Goal: Information Seeking & Learning: Understand process/instructions

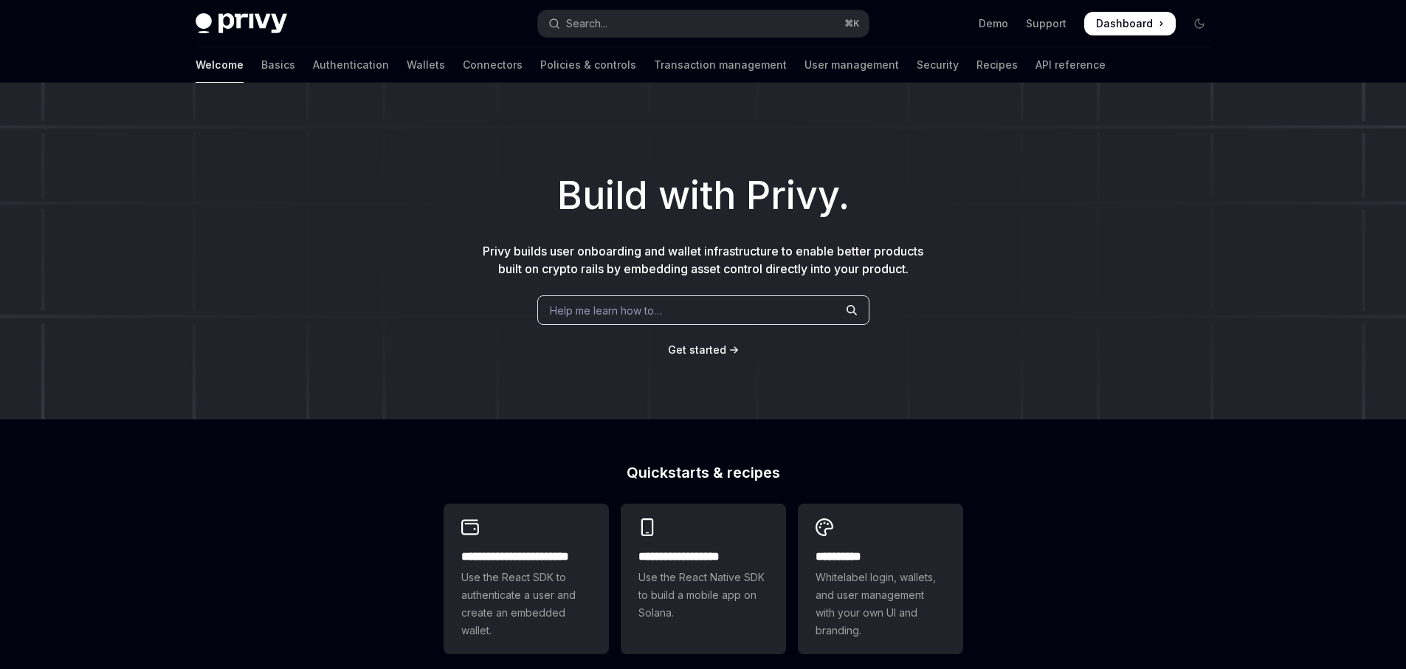
type textarea "*"
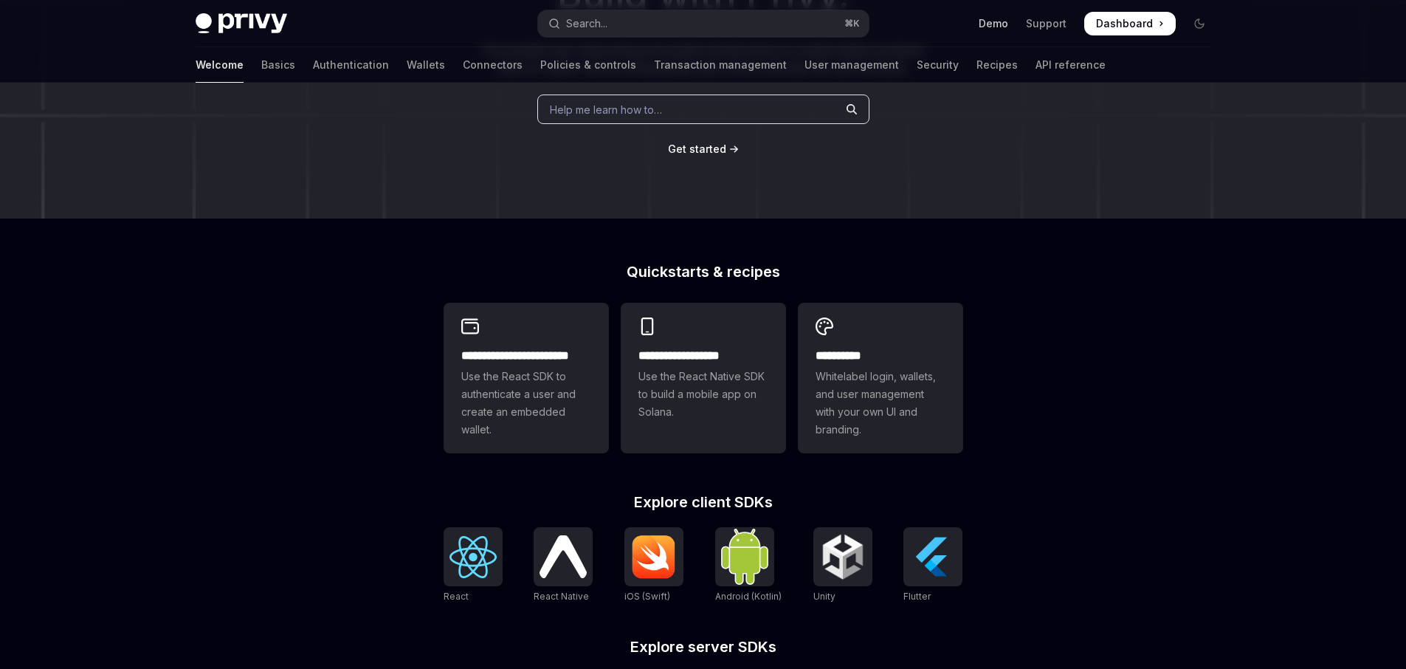
scroll to position [198, 0]
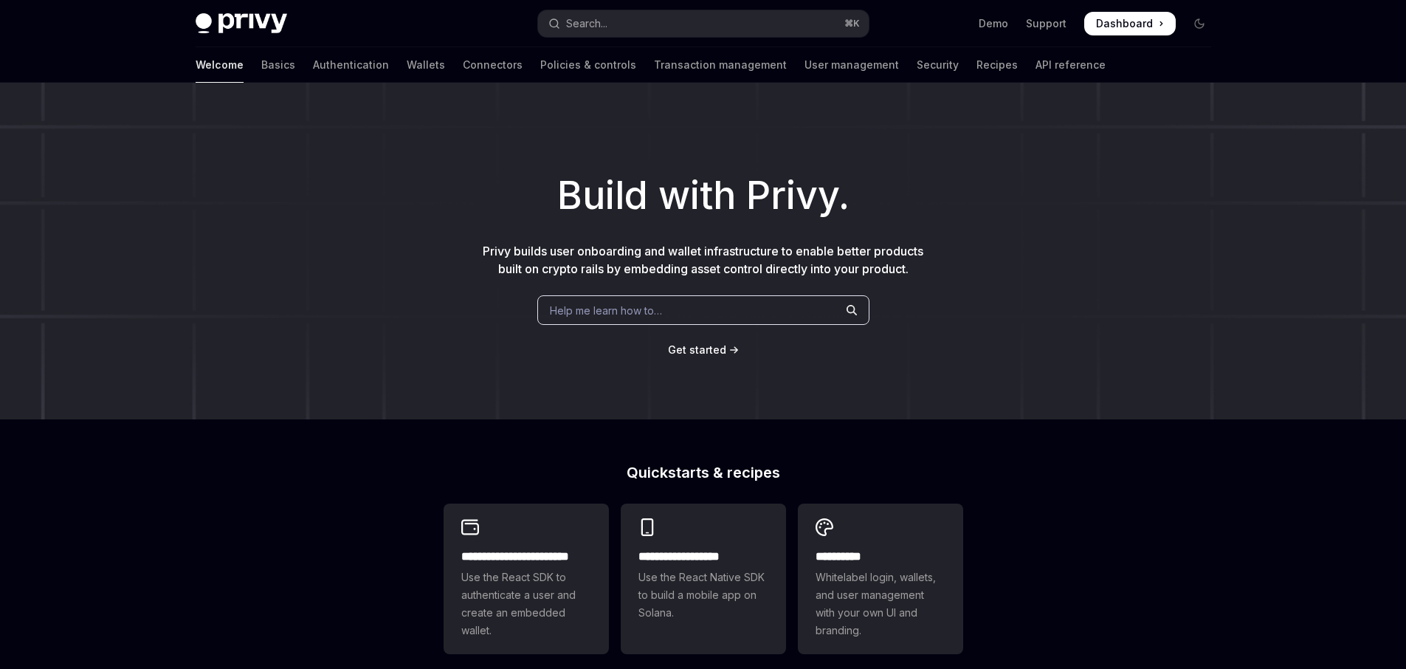
type textarea "*"
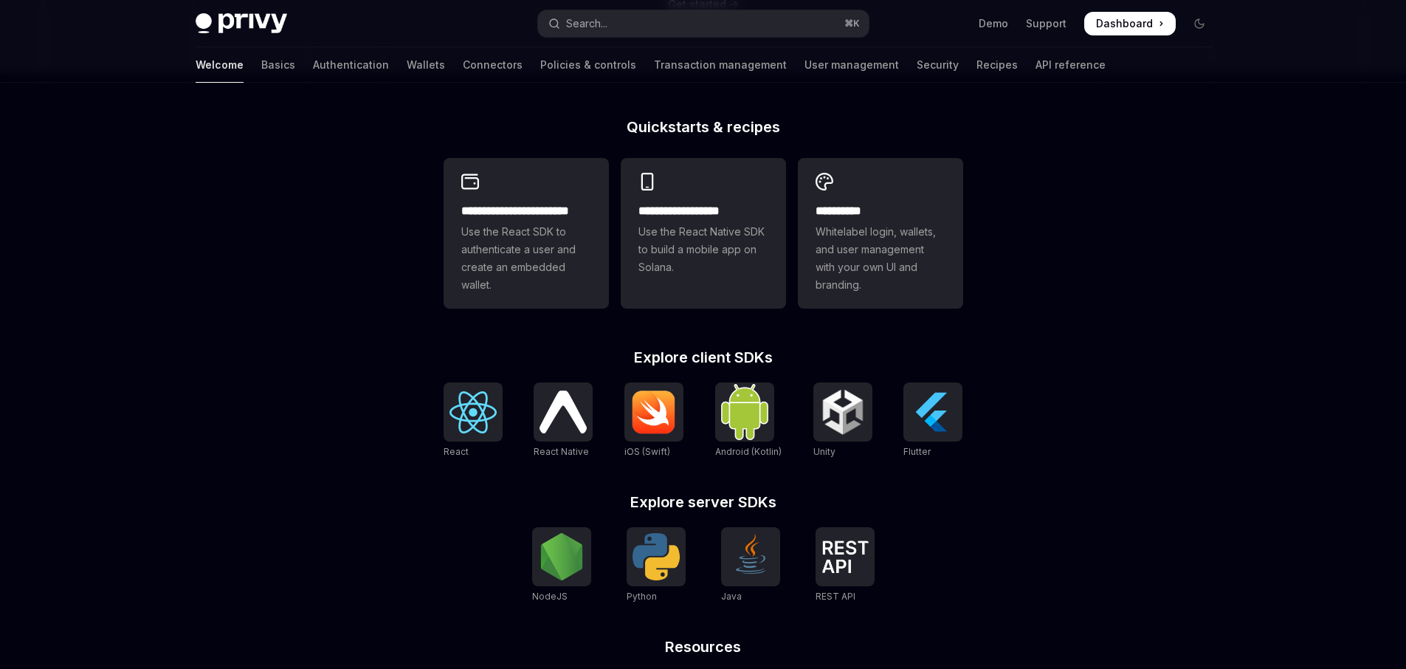
scroll to position [468, 0]
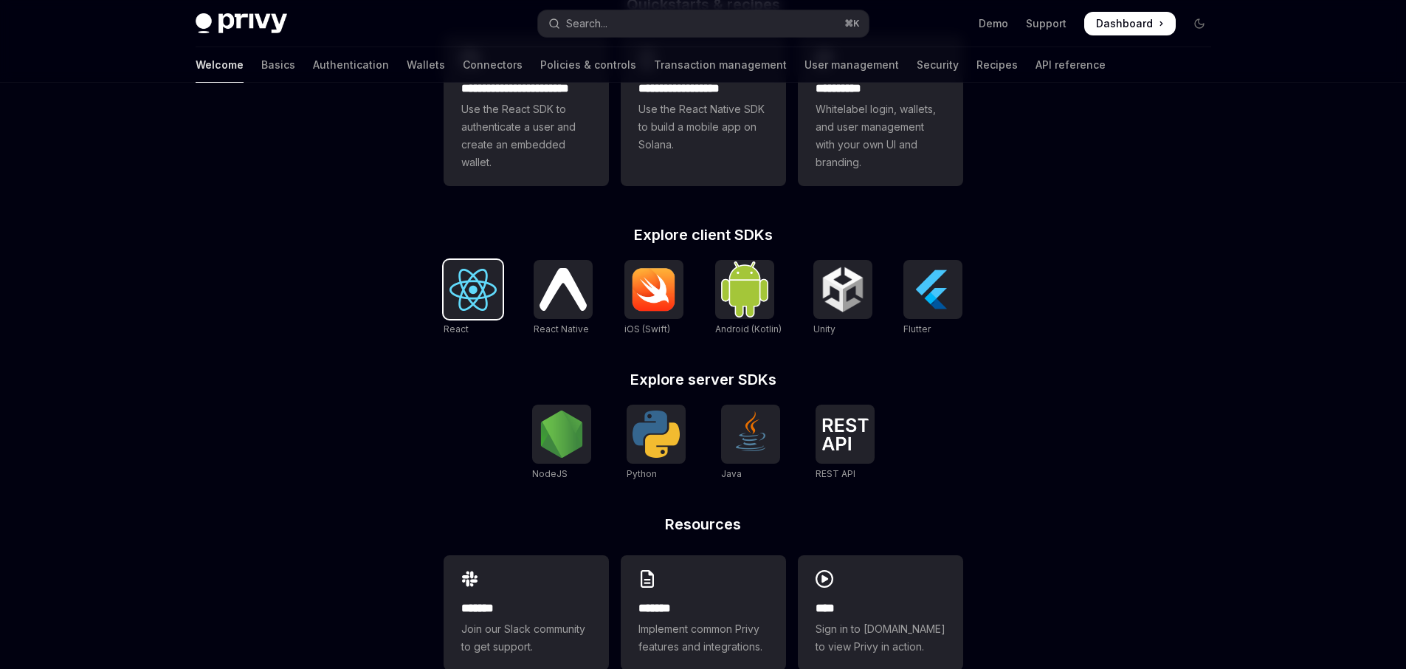
click at [476, 300] on img at bounding box center [472, 290] width 47 height 42
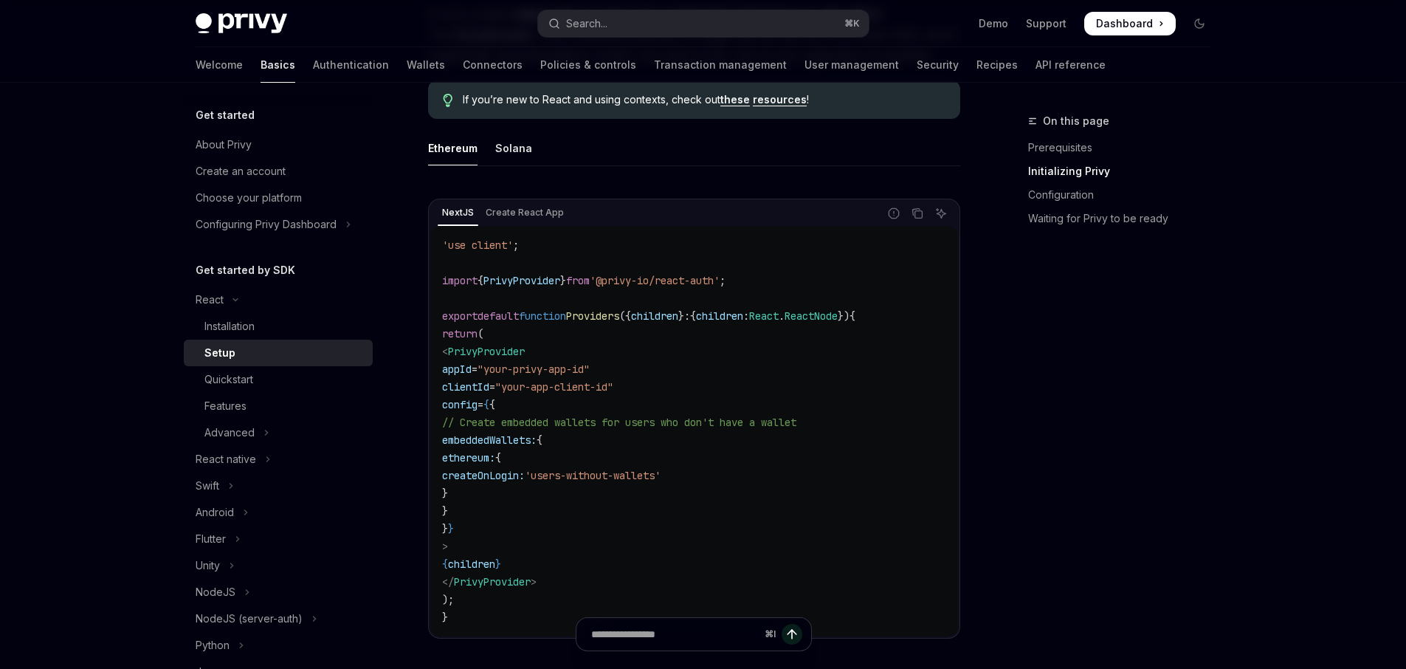
scroll to position [401, 0]
drag, startPoint x: 534, startPoint y: 369, endPoint x: 612, endPoint y: 370, distance: 78.2
click at [590, 370] on span ""your-privy-app-id"" at bounding box center [533, 365] width 112 height 13
drag, startPoint x: 550, startPoint y: 381, endPoint x: 632, endPoint y: 387, distance: 82.9
click at [613, 387] on span ""your-app-client-id"" at bounding box center [554, 383] width 118 height 13
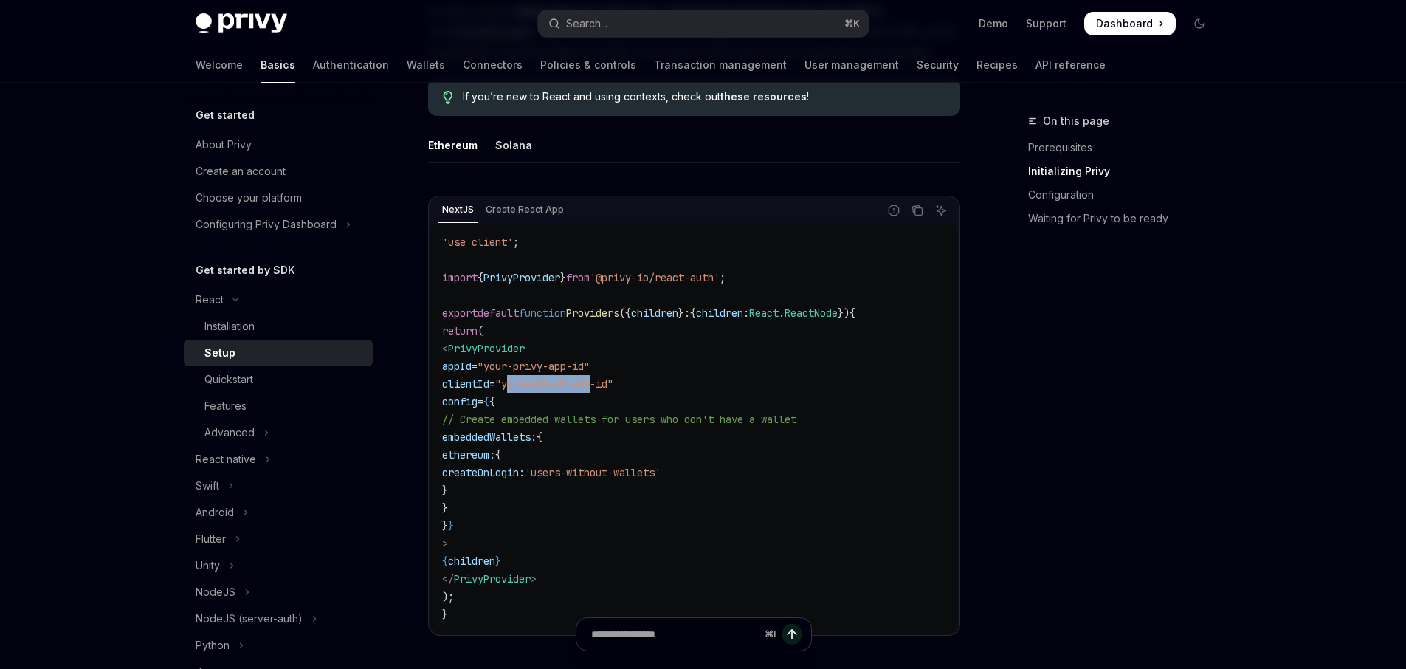
drag, startPoint x: 571, startPoint y: 523, endPoint x: 548, endPoint y: 435, distance: 90.9
click at [548, 435] on code "'use client' ; import { PrivyProvider } from '@privy-io/react-auth' ; export de…" at bounding box center [694, 428] width 504 height 390
drag, startPoint x: 519, startPoint y: 275, endPoint x: 609, endPoint y: 275, distance: 89.3
click at [609, 275] on span "import { PrivyProvider } from '@privy-io/react-auth' ;" at bounding box center [583, 277] width 283 height 13
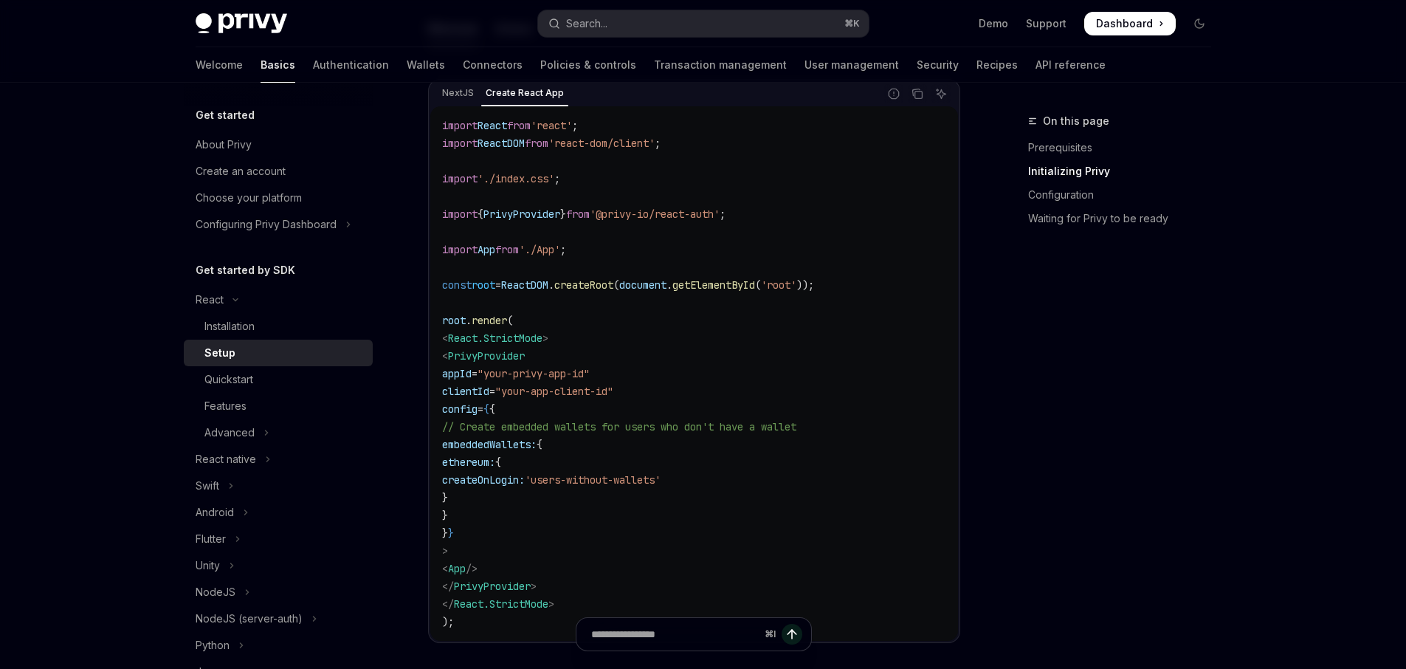
scroll to position [547, 0]
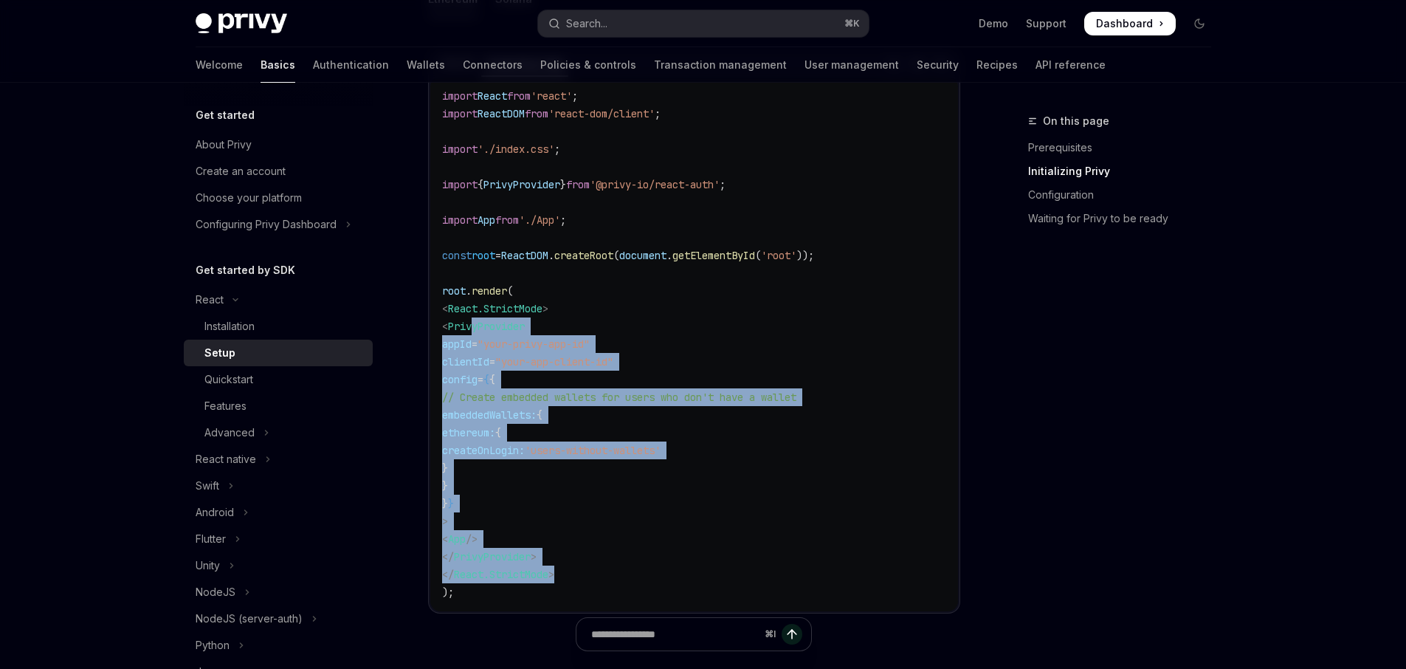
drag, startPoint x: 590, startPoint y: 577, endPoint x: 499, endPoint y: 319, distance: 274.0
click at [499, 319] on code "import React from 'react' ; import ReactDOM from 'react-dom/client' ; import '.…" at bounding box center [694, 344] width 504 height 514
click at [612, 333] on code "import React from 'react' ; import ReactDOM from 'react-dom/client' ; import '.…" at bounding box center [694, 344] width 504 height 514
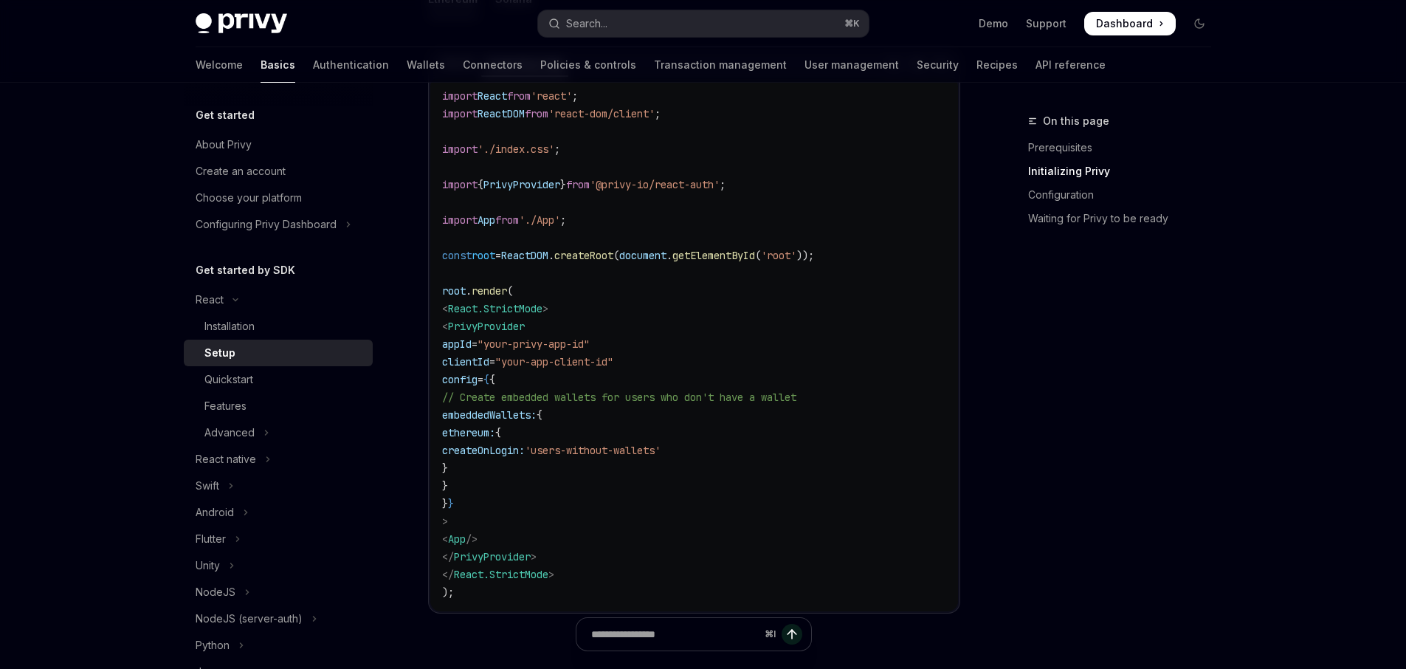
drag, startPoint x: 469, startPoint y: 326, endPoint x: 657, endPoint y: 485, distance: 246.1
click at [657, 485] on code "import React from 'react' ; import ReactDOM from 'react-dom/client' ; import '.…" at bounding box center [694, 344] width 504 height 514
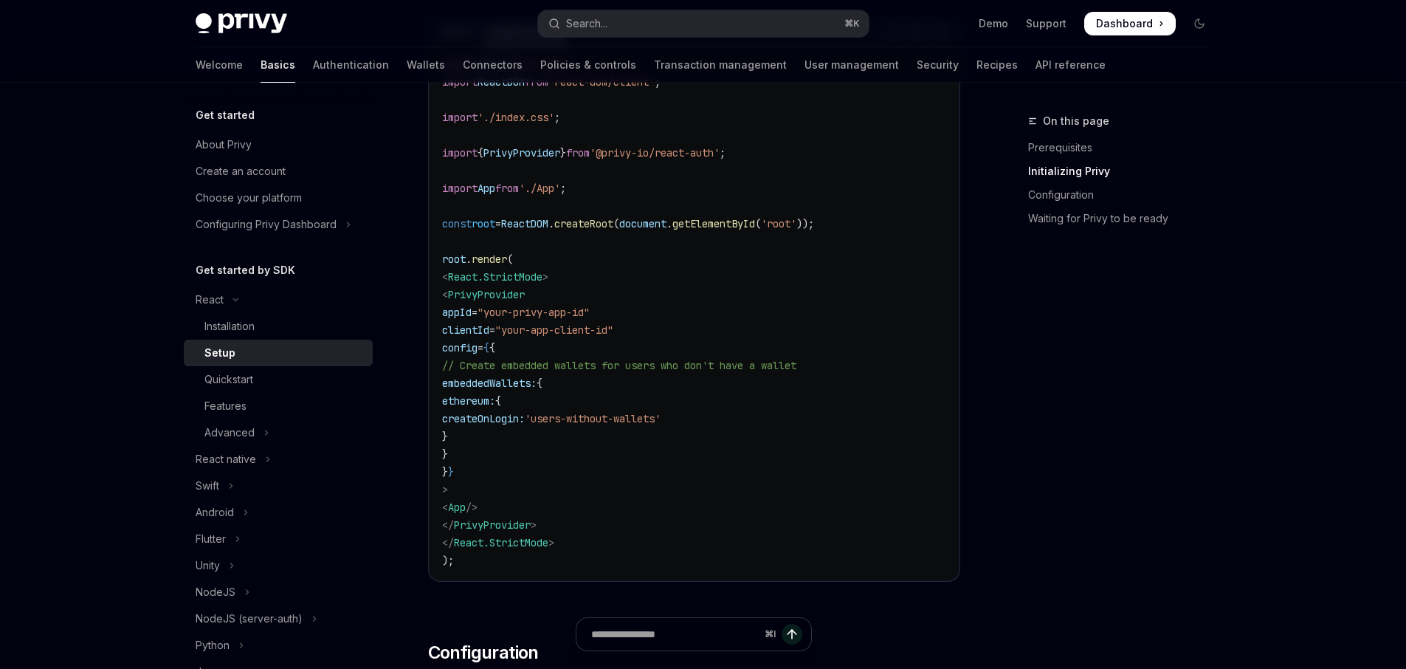
scroll to position [572, 0]
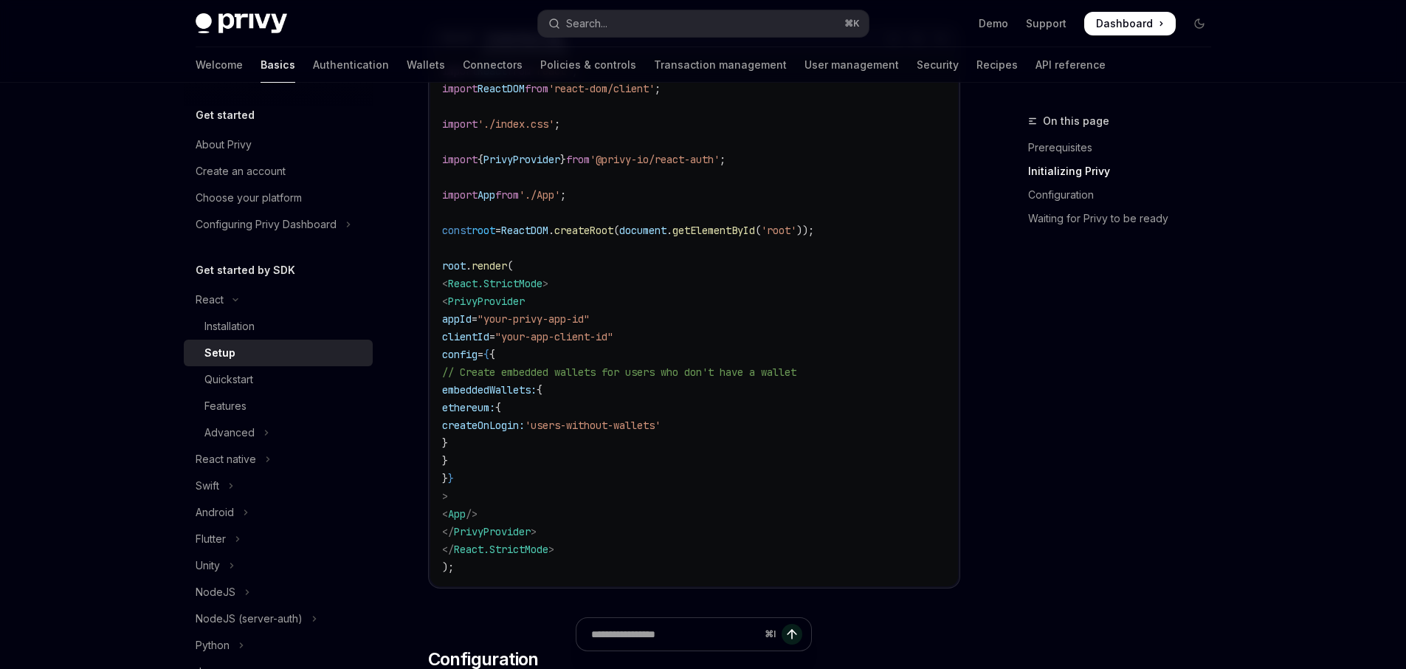
click at [598, 455] on code "import React from 'react' ; import ReactDOM from 'react-dom/client' ; import '.…" at bounding box center [694, 319] width 504 height 514
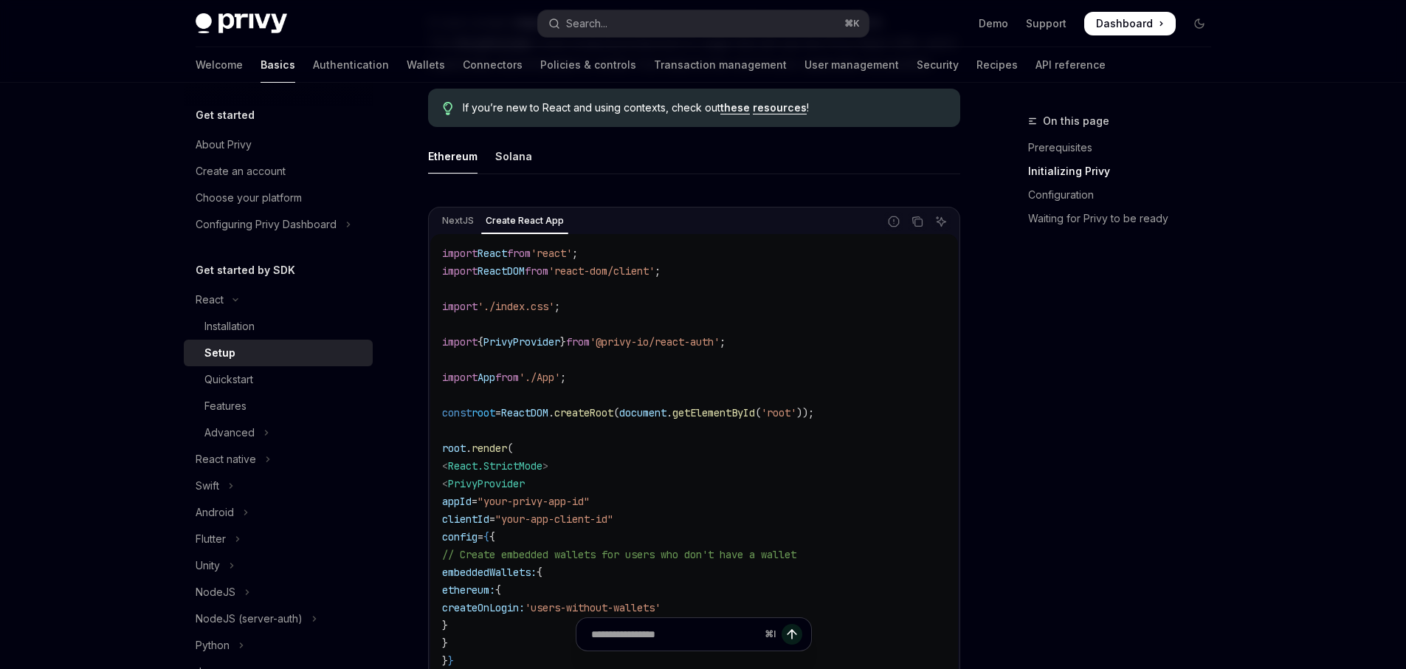
scroll to position [382, 0]
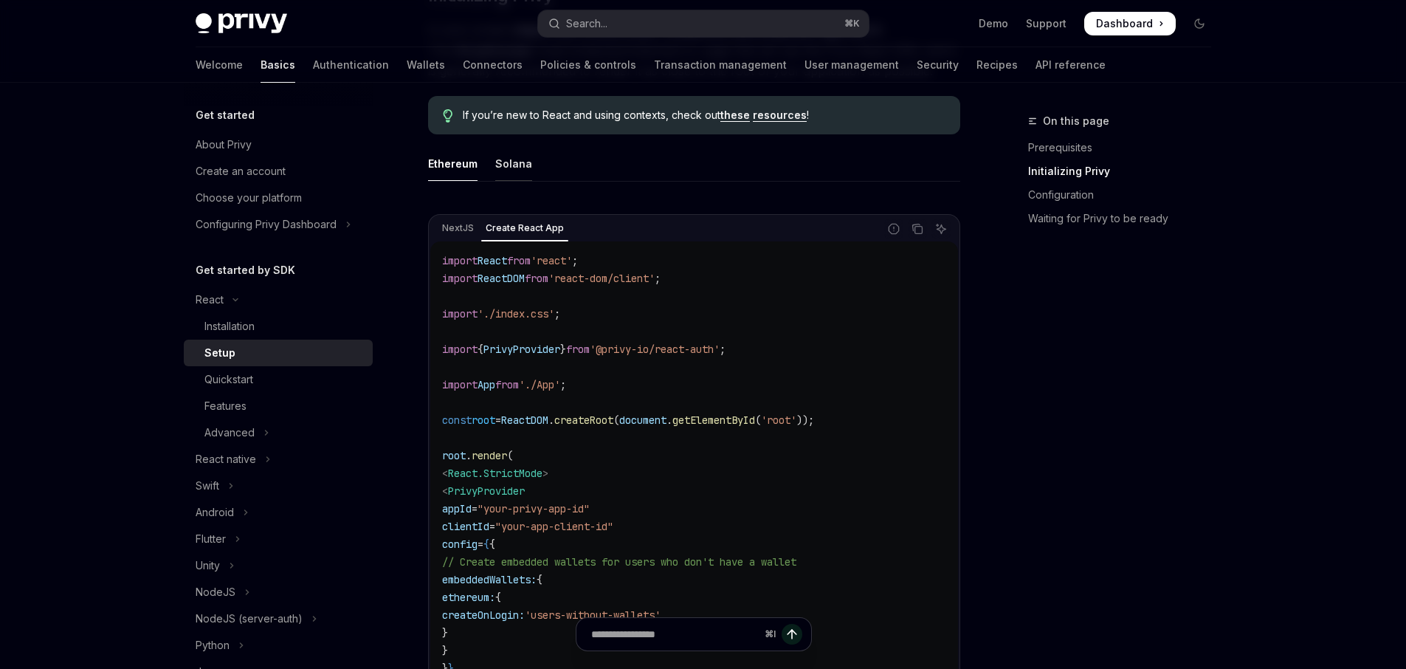
click at [511, 165] on div "Solana" at bounding box center [513, 163] width 37 height 35
type textarea "*"
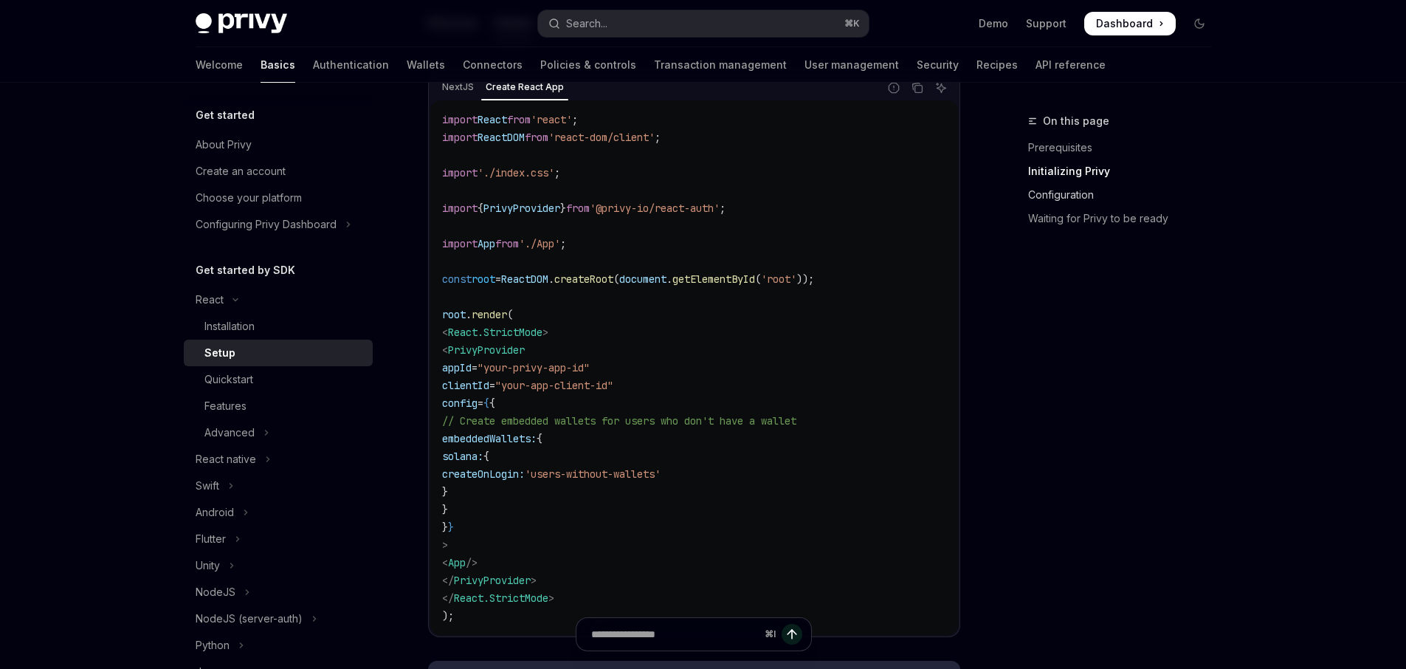
click at [1057, 193] on link "Configuration" at bounding box center [1125, 195] width 195 height 24
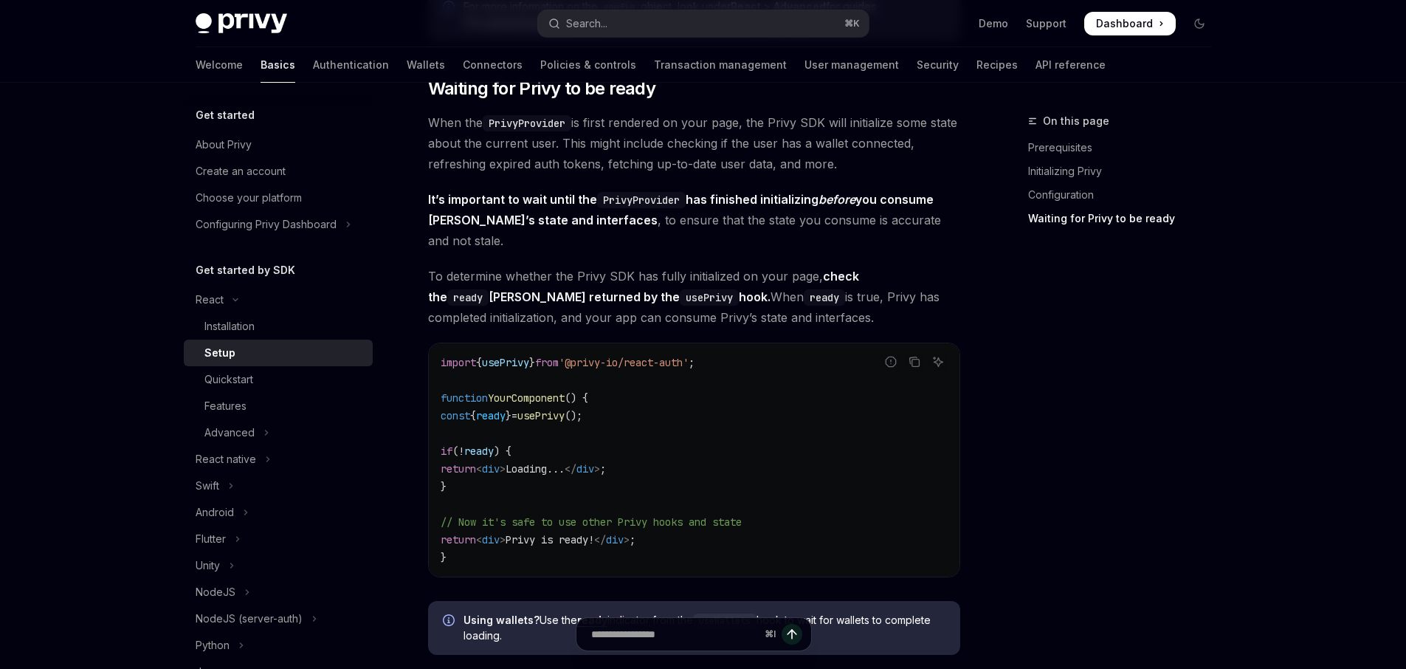
scroll to position [1609, 0]
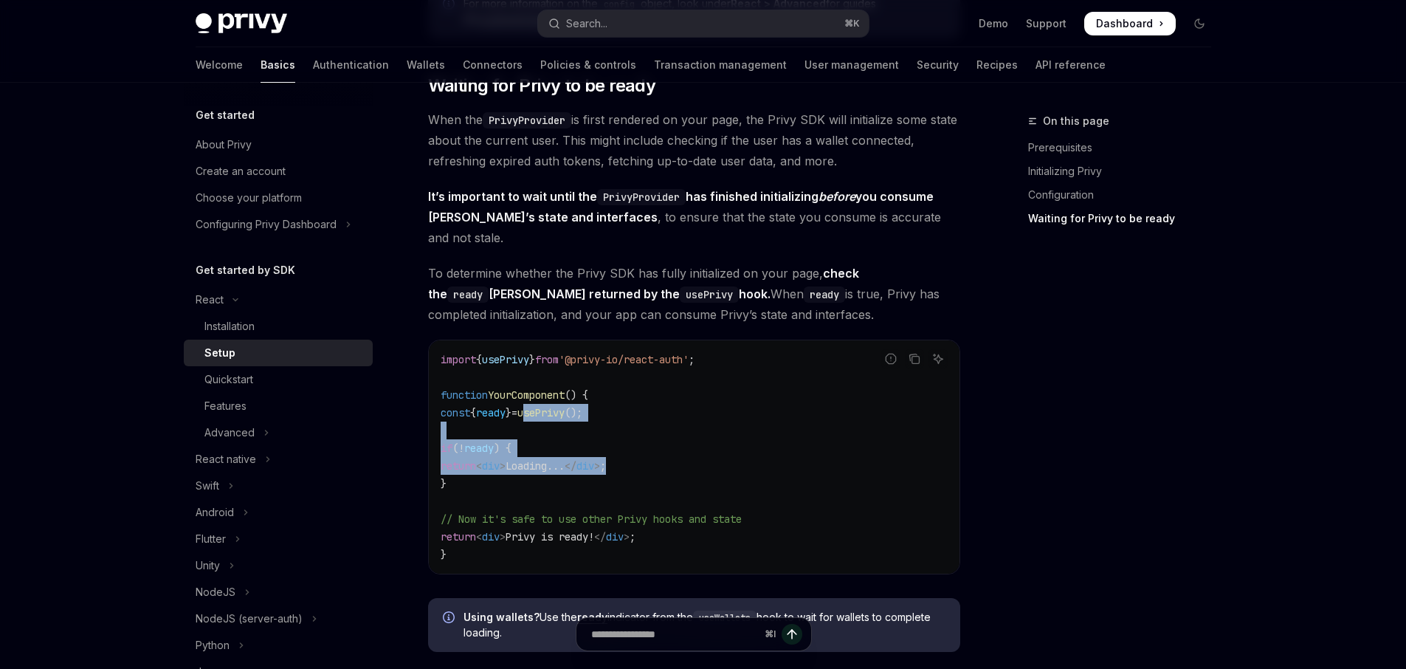
drag, startPoint x: 697, startPoint y: 448, endPoint x: 551, endPoint y: 386, distance: 158.0
click at [551, 386] on code "import { usePrivy } from '@privy-io/react-auth' ; function YourComponent () { c…" at bounding box center [694, 457] width 507 height 213
click at [615, 505] on code "import { usePrivy } from '@privy-io/react-auth' ; function YourComponent () { c…" at bounding box center [694, 457] width 507 height 213
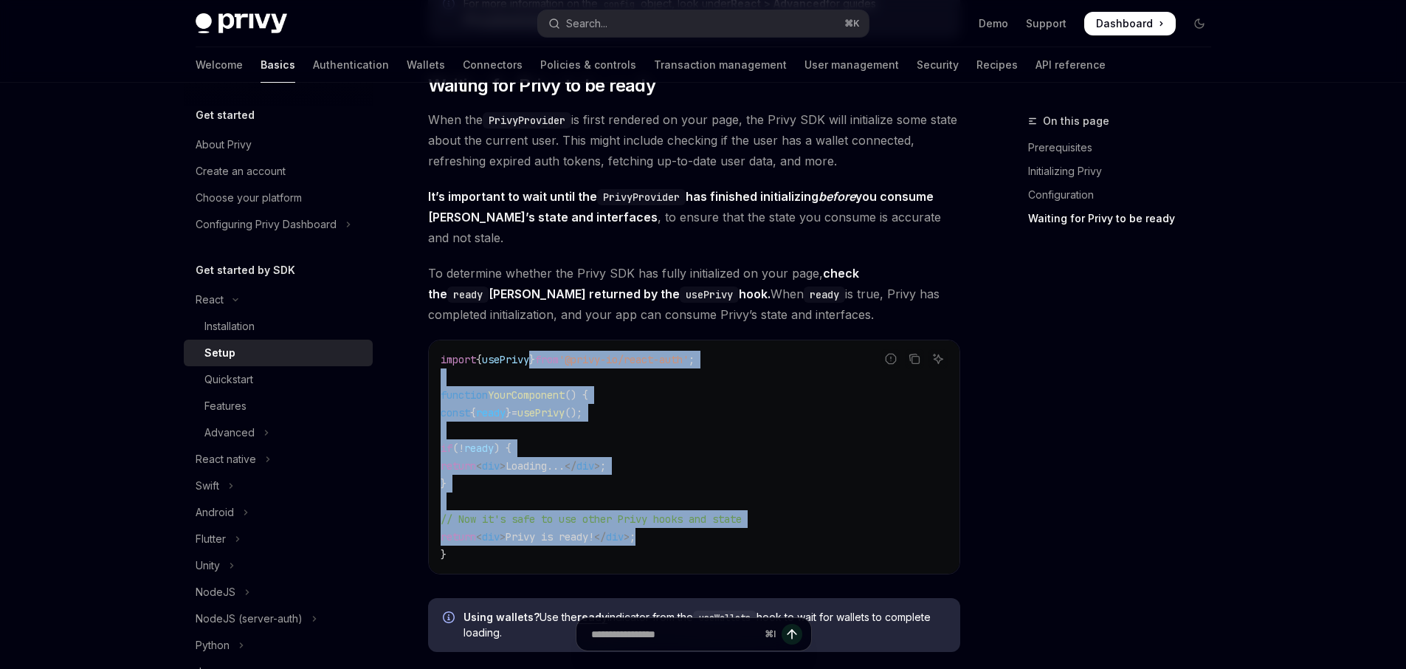
drag, startPoint x: 676, startPoint y: 522, endPoint x: 539, endPoint y: 342, distance: 227.0
click at [539, 351] on code "import { usePrivy } from '@privy-io/react-auth' ; function YourComponent () { c…" at bounding box center [694, 457] width 507 height 213
click at [669, 372] on code "import { usePrivy } from '@privy-io/react-auth' ; function YourComponent () { c…" at bounding box center [694, 457] width 507 height 213
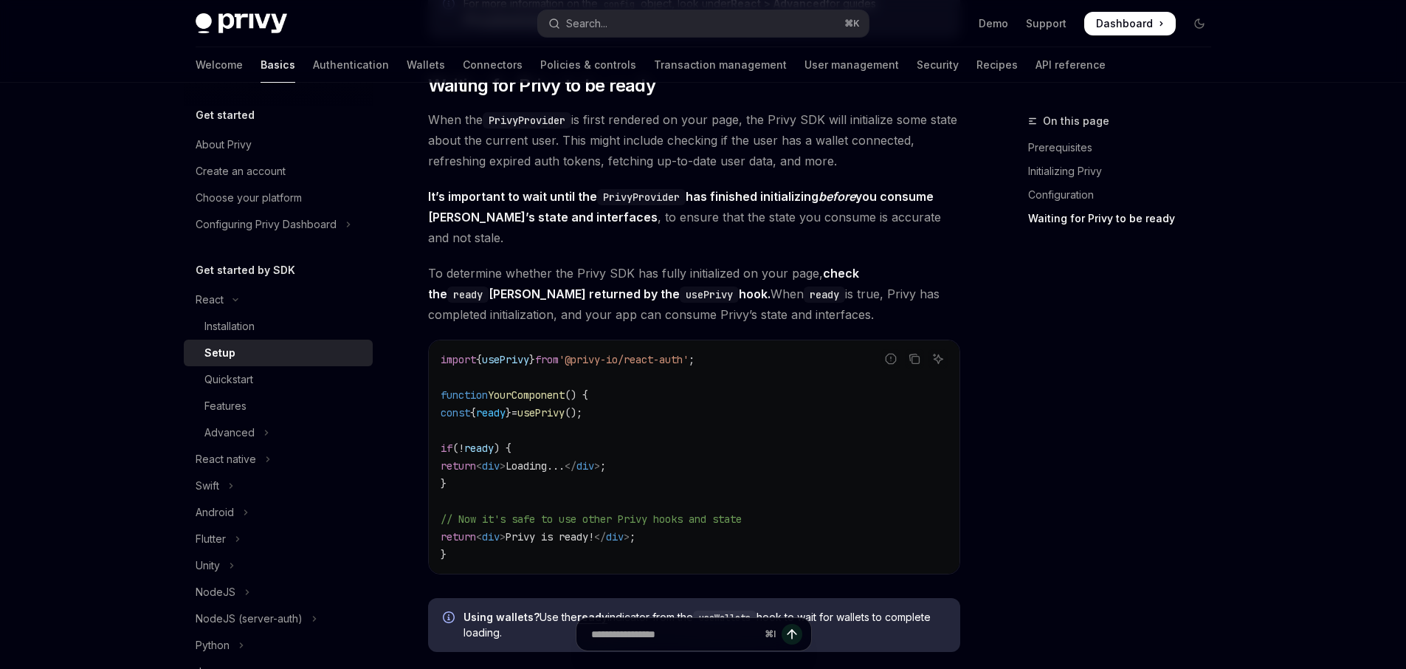
click at [514, 353] on span "usePrivy" at bounding box center [505, 359] width 47 height 13
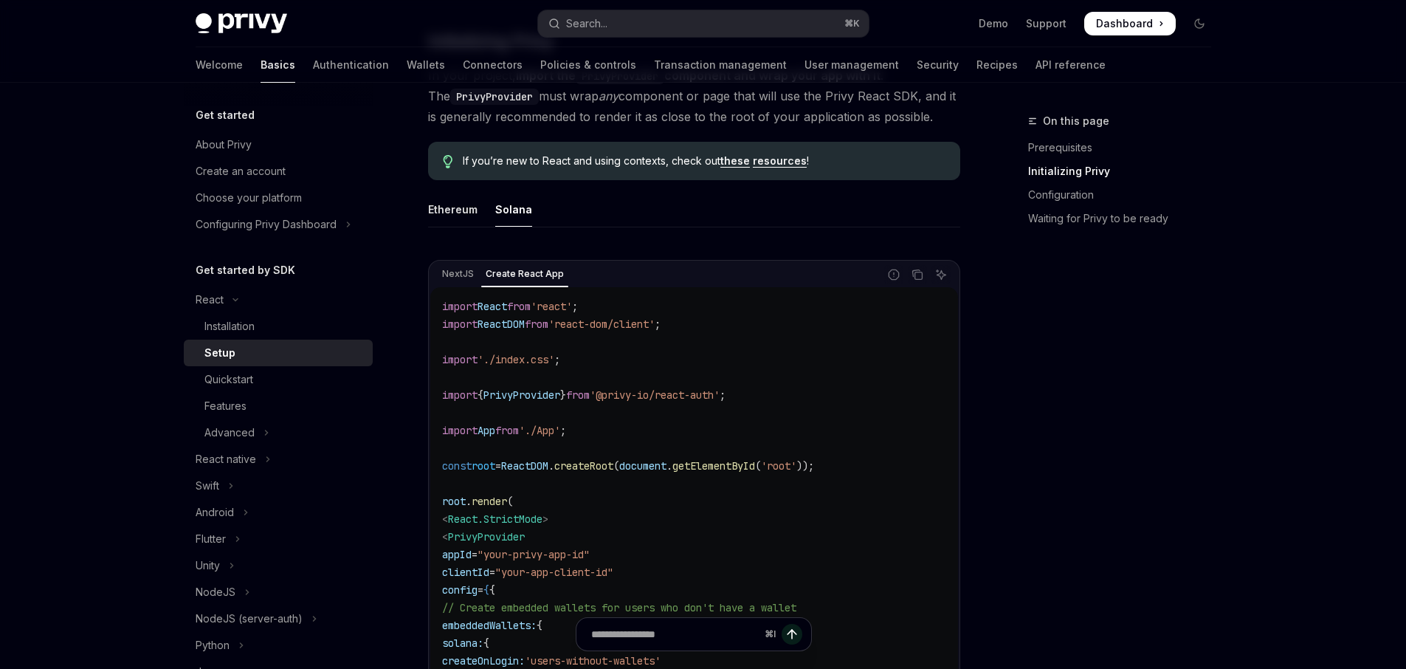
scroll to position [408, 0]
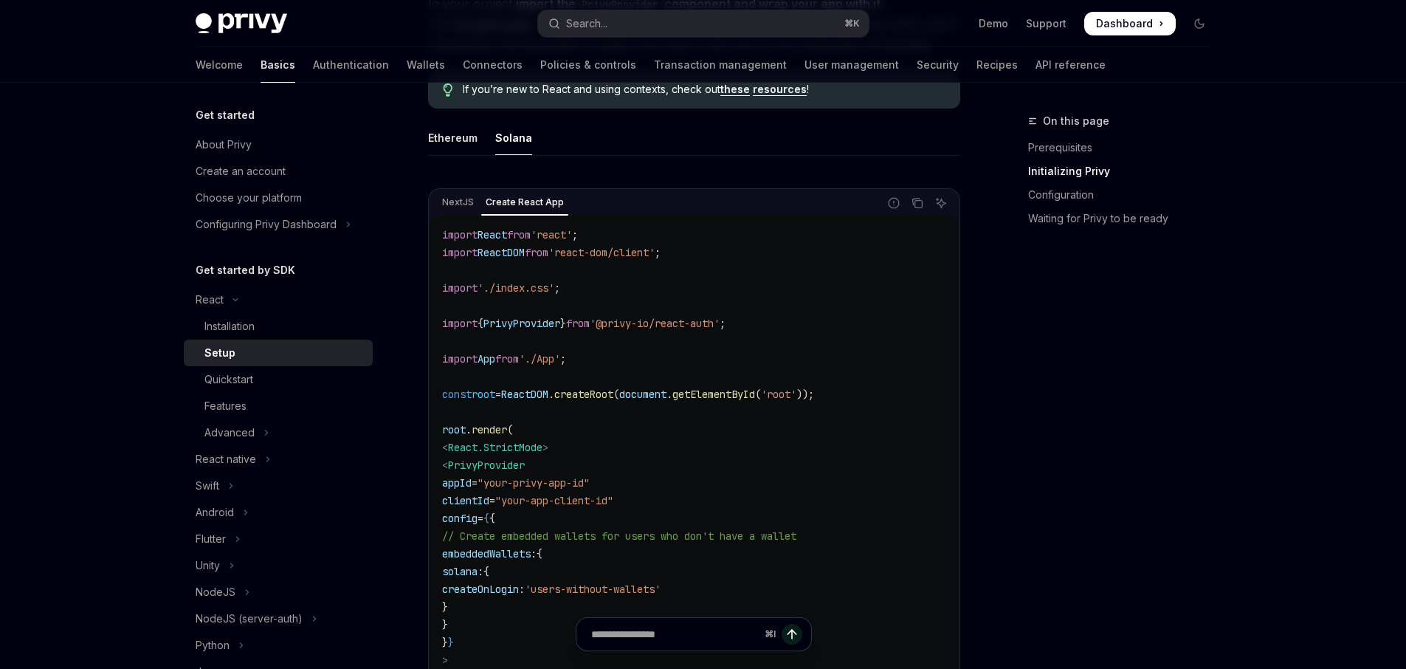
drag, startPoint x: 518, startPoint y: 424, endPoint x: 511, endPoint y: 517, distance: 93.3
click at [511, 517] on code "import React from 'react' ; import ReactDOM from 'react-dom/client' ; import '.…" at bounding box center [694, 483] width 504 height 514
click at [643, 477] on code "import React from 'react' ; import ReactDOM from 'react-dom/client' ; import '.…" at bounding box center [694, 483] width 504 height 514
drag, startPoint x: 463, startPoint y: 464, endPoint x: 615, endPoint y: 570, distance: 185.5
click at [604, 588] on code "import React from 'react' ; import ReactDOM from 'react-dom/client' ; import '.…" at bounding box center [694, 483] width 504 height 514
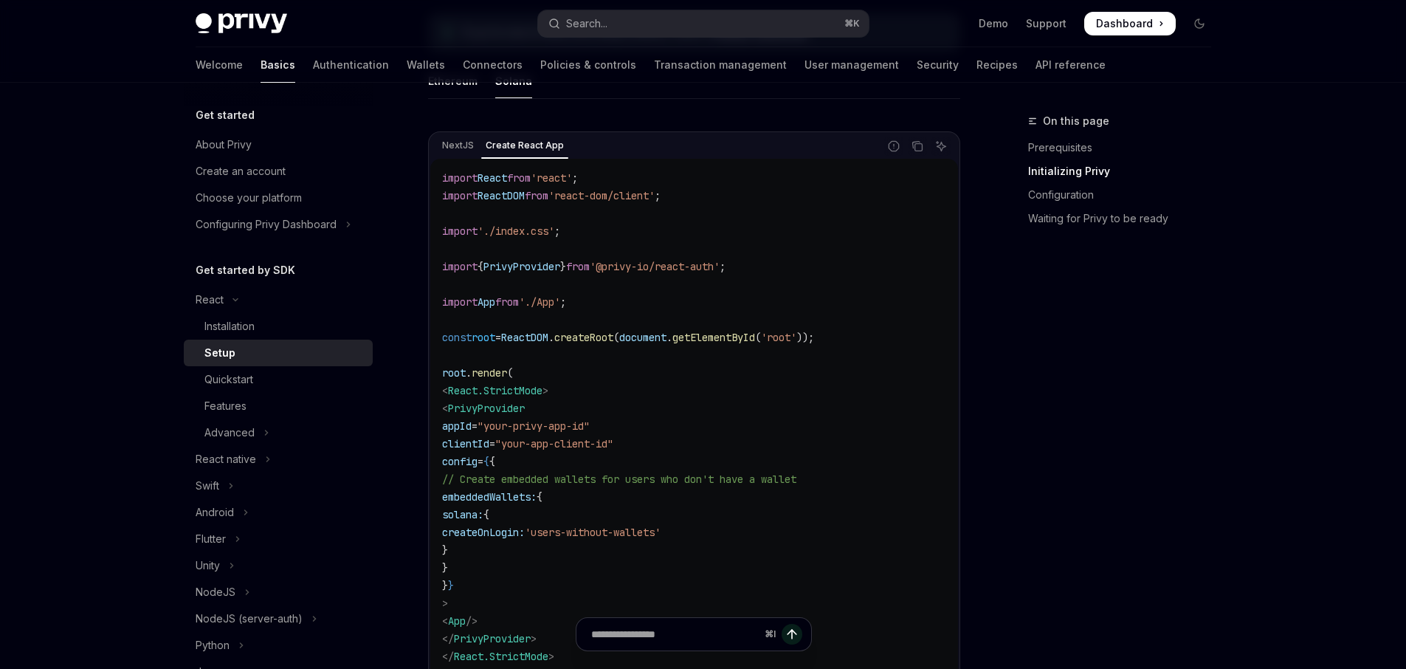
scroll to position [466, 0]
click at [683, 446] on code "import React from 'react' ; import ReactDOM from 'react-dom/client' ; import '.…" at bounding box center [694, 425] width 504 height 514
drag, startPoint x: 525, startPoint y: 423, endPoint x: 616, endPoint y: 427, distance: 90.9
click at [590, 427] on span ""your-privy-app-id"" at bounding box center [533, 424] width 112 height 13
drag, startPoint x: 544, startPoint y: 439, endPoint x: 670, endPoint y: 453, distance: 127.0
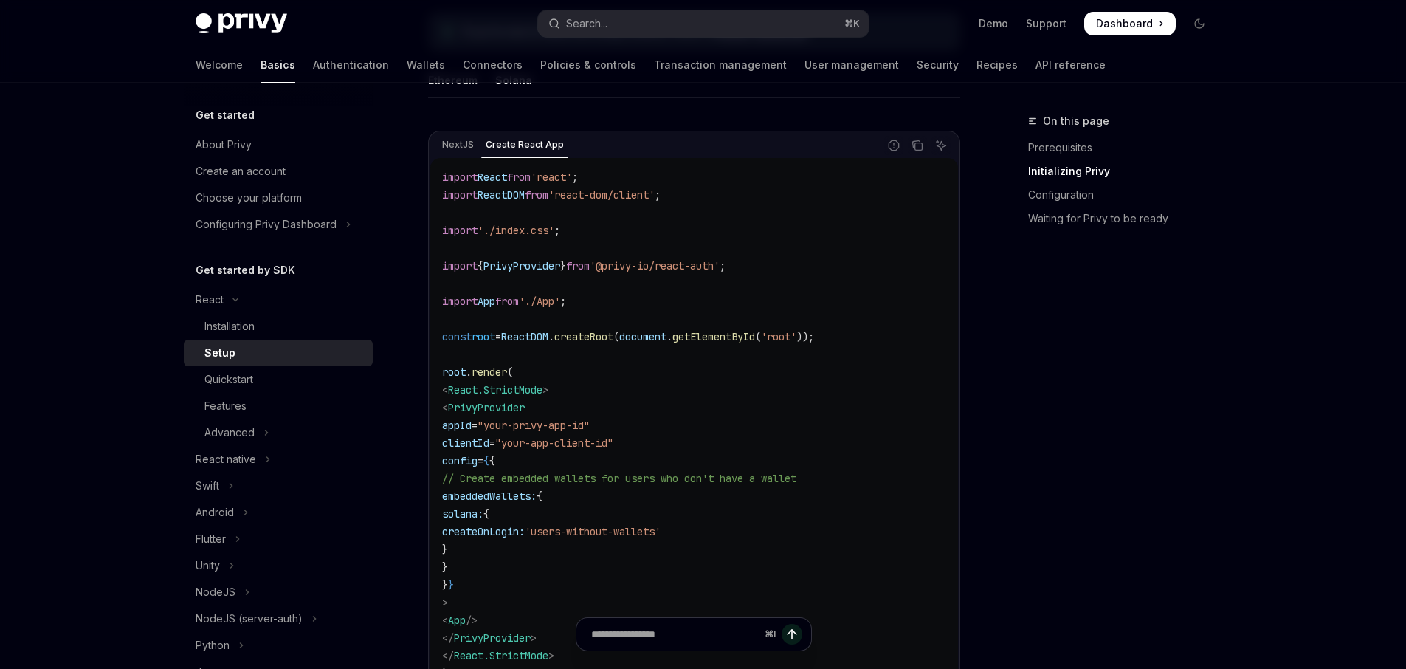
click at [670, 453] on code "import React from 'react' ; import ReactDOM from 'react-dom/client' ; import '.…" at bounding box center [694, 425] width 504 height 514
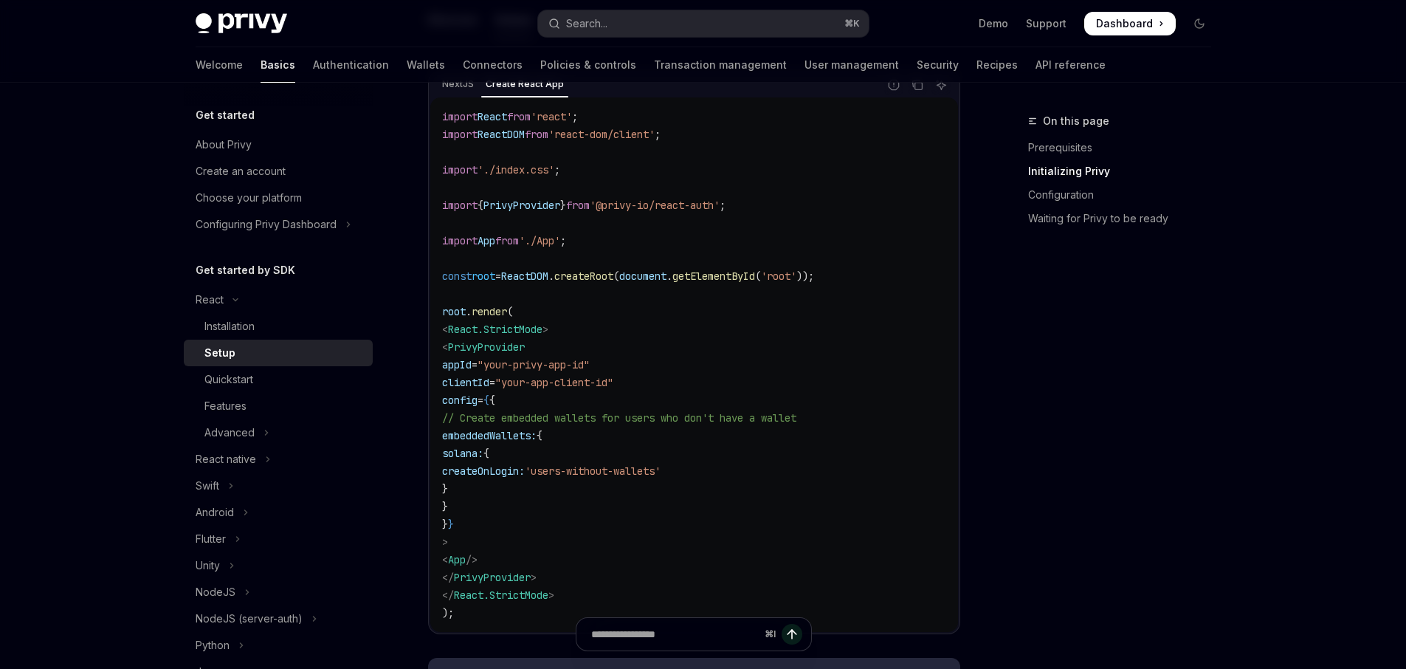
scroll to position [529, 0]
drag, startPoint x: 551, startPoint y: 468, endPoint x: 597, endPoint y: 471, distance: 45.8
click at [525, 471] on span "createOnLogin:" at bounding box center [483, 467] width 83 height 13
drag, startPoint x: 624, startPoint y: 470, endPoint x: 731, endPoint y: 474, distance: 107.1
click at [660, 474] on span "'users-without-wallets'" at bounding box center [593, 467] width 136 height 13
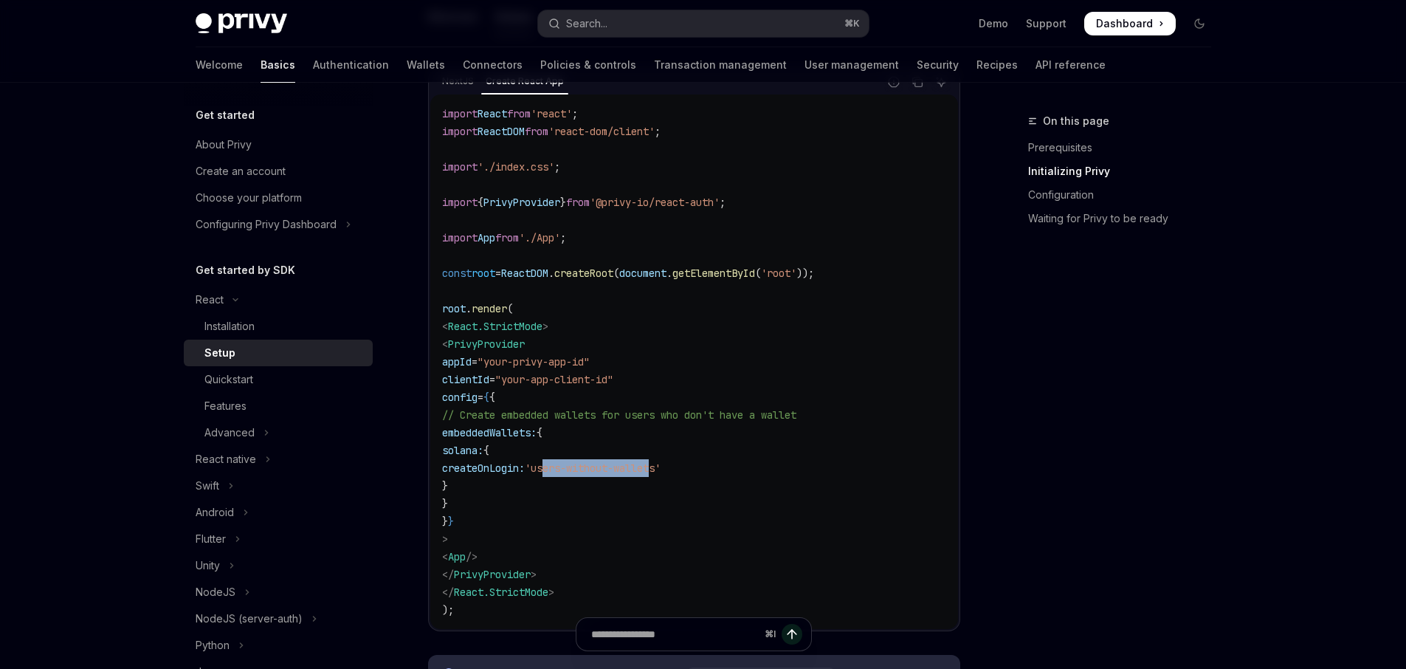
drag, startPoint x: 631, startPoint y: 502, endPoint x: 614, endPoint y: 382, distance: 120.7
click at [614, 382] on code "import React from 'react' ; import ReactDOM from 'react-dom/client' ; import '.…" at bounding box center [694, 362] width 504 height 514
click at [688, 383] on code "import React from 'react' ; import ReactDOM from 'react-dom/client' ; import '.…" at bounding box center [694, 362] width 504 height 514
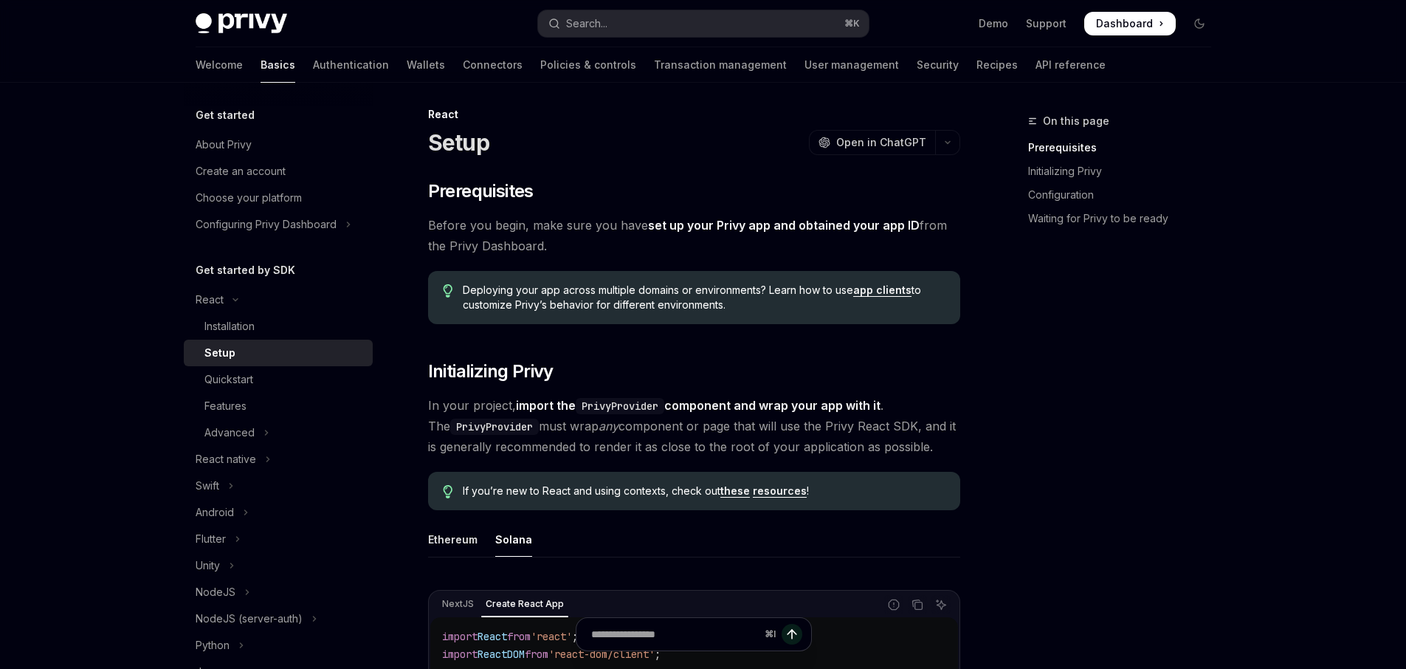
scroll to position [0, 0]
